Goal: Task Accomplishment & Management: Manage account settings

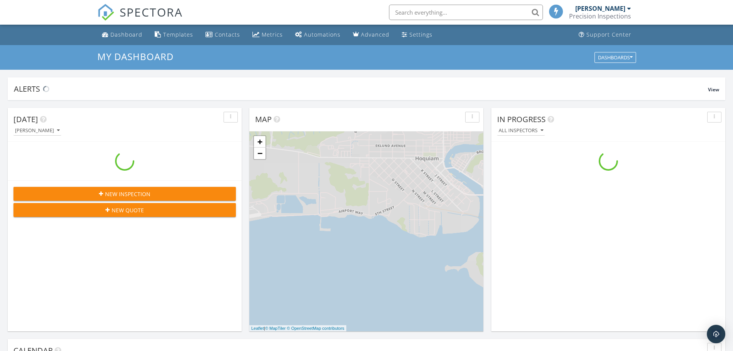
click at [422, 10] on input "text" at bounding box center [466, 12] width 154 height 15
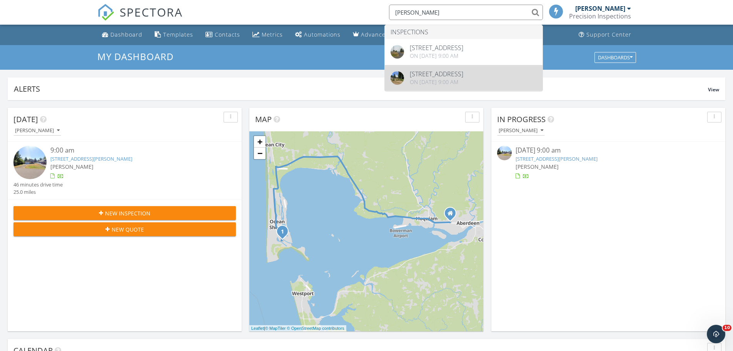
type input "robert na"
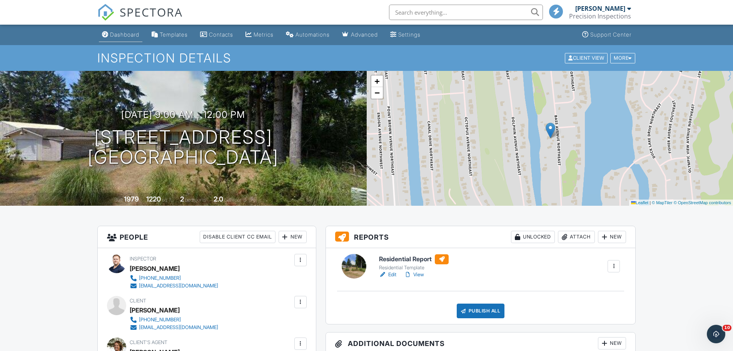
click at [124, 33] on div "Dashboard" at bounding box center [124, 34] width 29 height 7
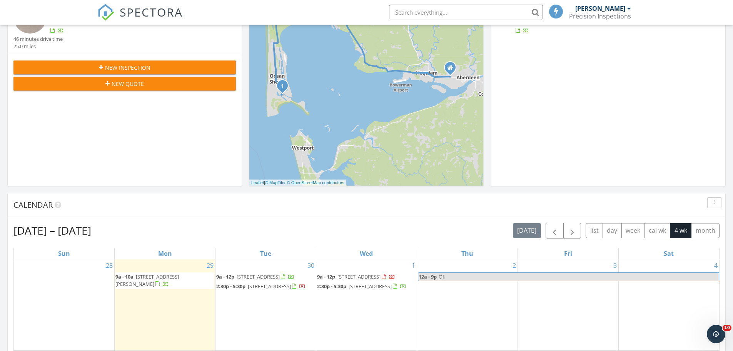
scroll to position [154, 0]
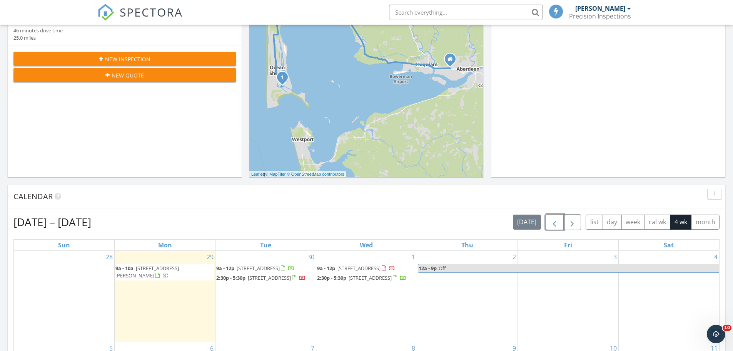
click at [556, 220] on span "button" at bounding box center [554, 221] width 9 height 9
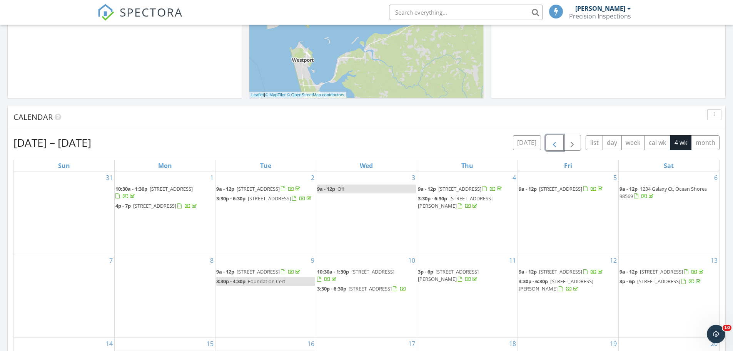
scroll to position [308, 0]
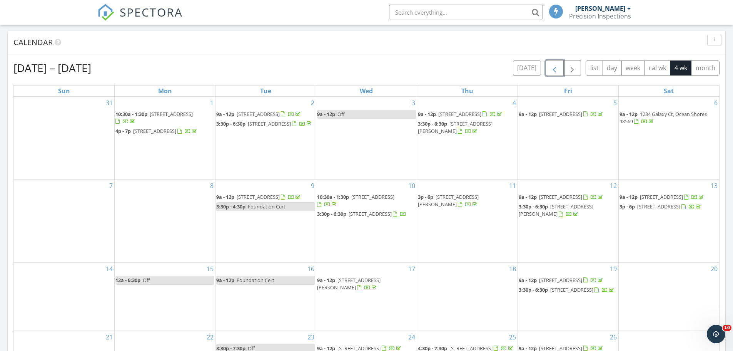
click at [559, 276] on span "799 Duck Lake Dr SE, Ocean Shores 98569" at bounding box center [560, 279] width 43 height 7
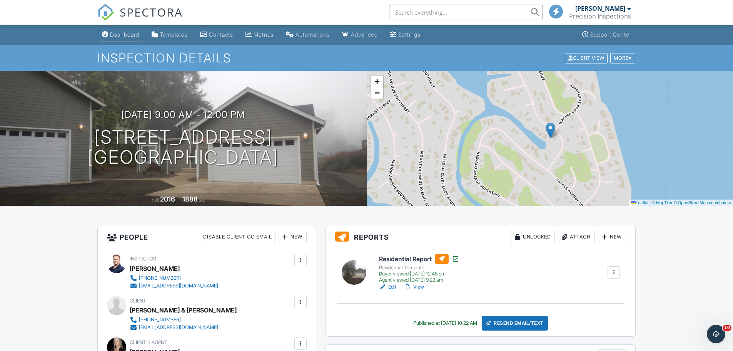
click at [108, 38] on link "Dashboard" at bounding box center [120, 35] width 43 height 14
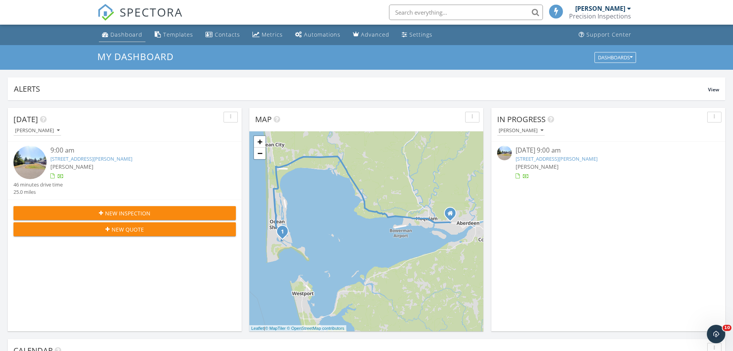
click at [131, 32] on div "Dashboard" at bounding box center [126, 34] width 32 height 7
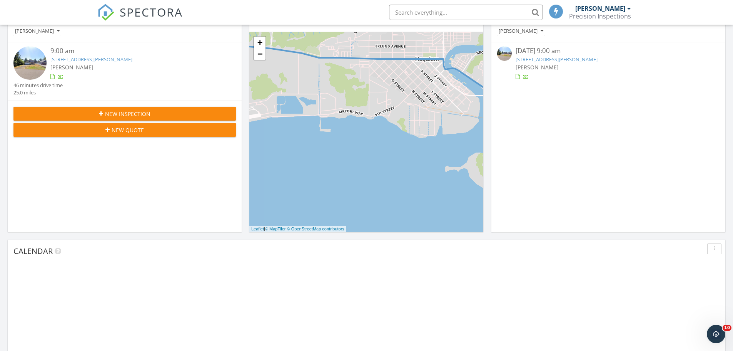
scroll to position [253, 0]
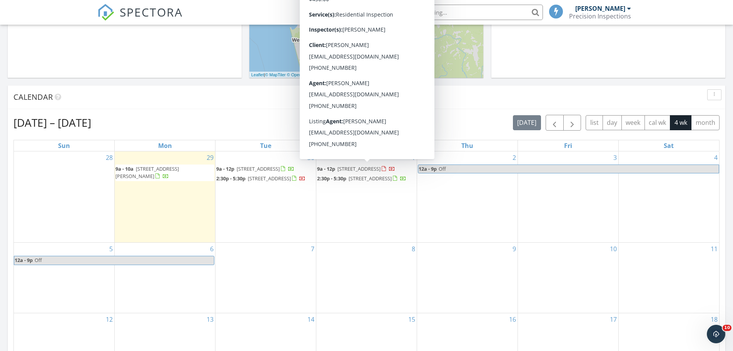
click at [371, 169] on span "708 Cardinal Ave NE, Ocean Shores 98569" at bounding box center [359, 168] width 43 height 7
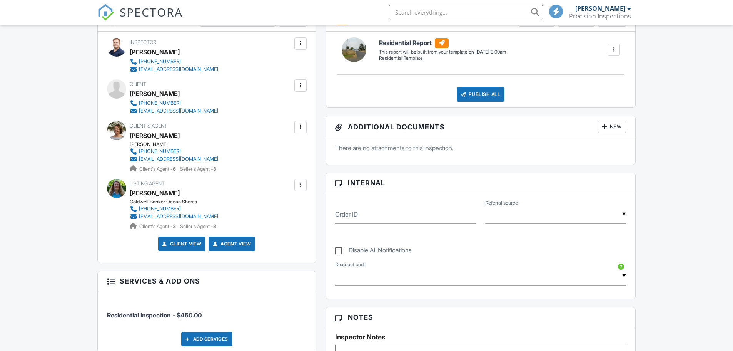
scroll to position [385, 0]
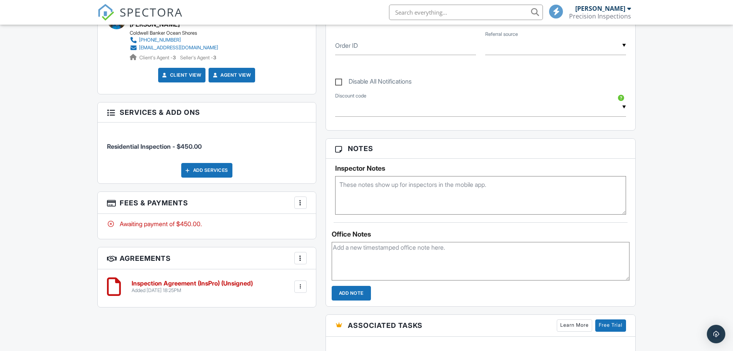
click at [300, 203] on div at bounding box center [301, 203] width 8 height 8
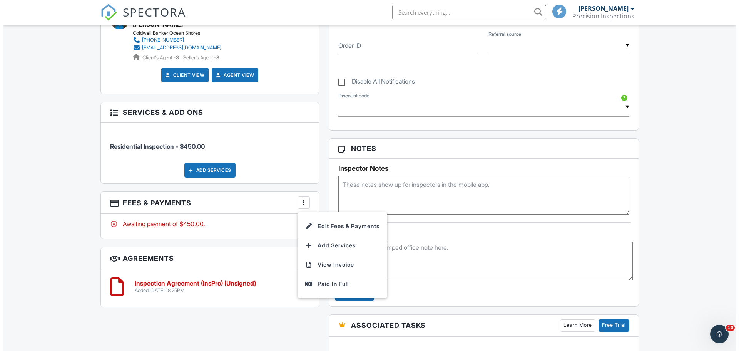
scroll to position [0, 0]
click at [328, 222] on li "Edit Fees & Payments" at bounding box center [339, 225] width 80 height 19
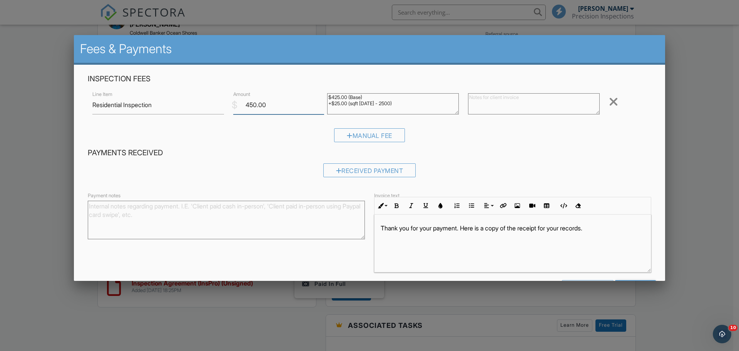
drag, startPoint x: 277, startPoint y: 107, endPoint x: 235, endPoint y: 107, distance: 42.0
click at [235, 107] on div "$ Amount 450.00" at bounding box center [276, 104] width 94 height 19
type input "0"
click at [392, 109] on textarea "$425.00 (Base) +$25.00 (sqft 2001 - 2500)" at bounding box center [393, 103] width 132 height 21
click at [519, 102] on textarea at bounding box center [534, 103] width 132 height 21
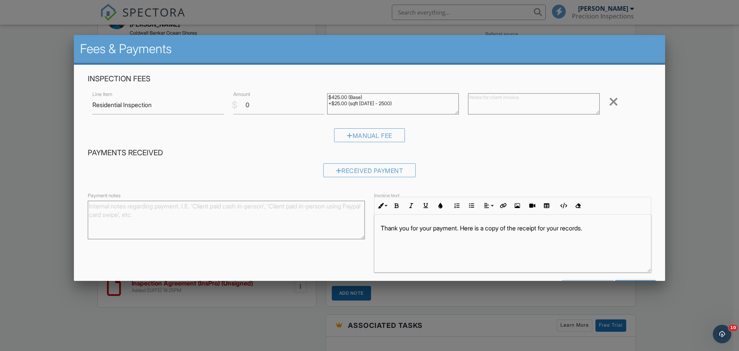
click at [400, 102] on textarea "$425.00 (Base) +$25.00 (sqft 2001 - 2500)" at bounding box center [393, 103] width 132 height 21
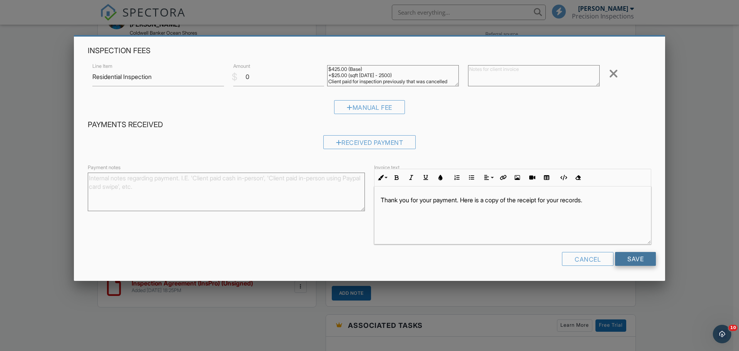
type textarea "$425.00 (Base) +$25.00 (sqft 2001 - 2500) Client paid for inspection previously…"
click at [620, 263] on input "Save" at bounding box center [635, 259] width 41 height 14
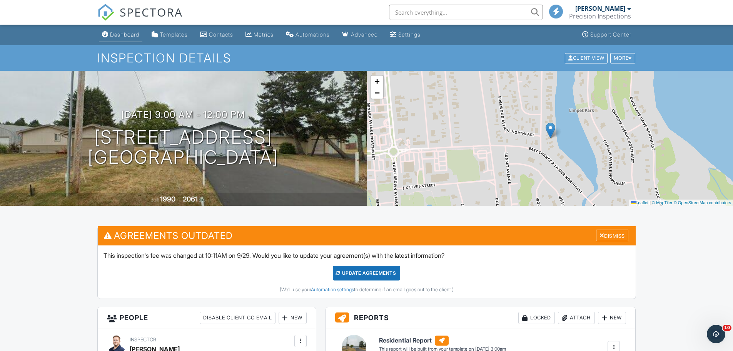
click at [118, 32] on div "Dashboard" at bounding box center [124, 34] width 29 height 7
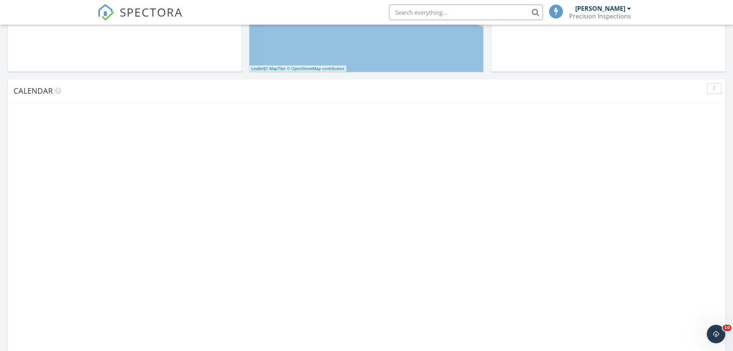
scroll to position [346, 0]
